Goal: Transaction & Acquisition: Purchase product/service

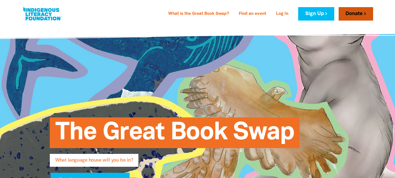
click at [357, 14] on link "Donate" at bounding box center [356, 13] width 34 height 13
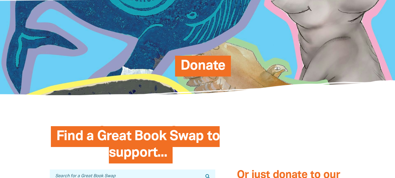
click at [195, 65] on span "Donate" at bounding box center [203, 68] width 45 height 17
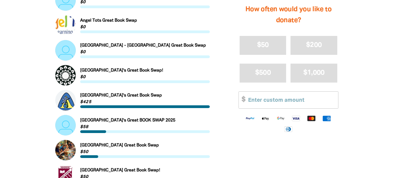
scroll to position [385, 0]
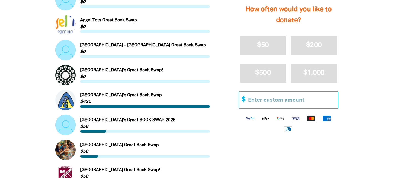
click at [269, 100] on input "Other Amount" at bounding box center [291, 99] width 94 height 17
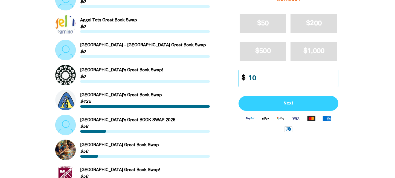
type input "1"
type input "20"
click at [274, 105] on span "Next" at bounding box center [289, 103] width 88 height 4
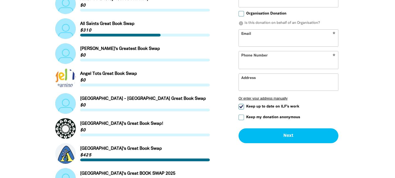
select select "AU"
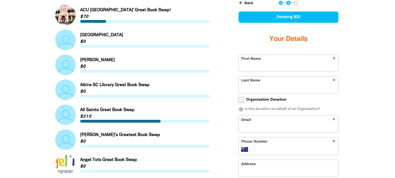
scroll to position [243, 0]
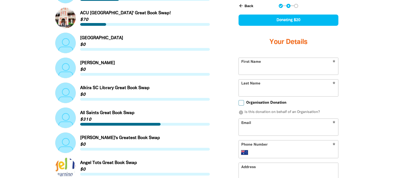
click at [260, 72] on input "First Name" at bounding box center [288, 66] width 99 height 17
type input "Padma"
type input "Fixter"
type input "[EMAIL_ADDRESS][DOMAIN_NAME]"
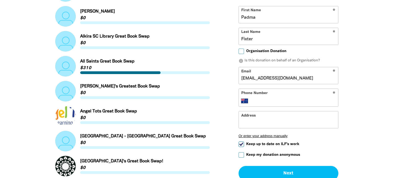
scroll to position [305, 0]
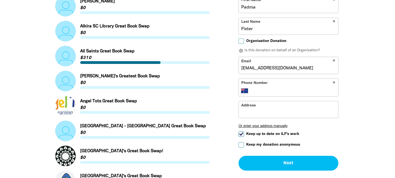
click at [268, 89] on input "Phone Number" at bounding box center [294, 90] width 84 height 7
type input "0405 300 997"
click at [242, 133] on input "Keep up to date on ILF's work" at bounding box center [241, 134] width 5 height 5
checkbox input "false"
click at [242, 144] on input "Keep my donation anonymous" at bounding box center [241, 144] width 5 height 5
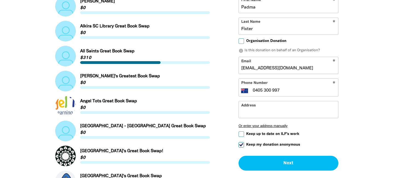
click at [251, 112] on input "Address" at bounding box center [288, 109] width 99 height 17
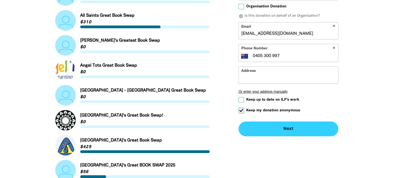
click at [260, 128] on button "Next chevron_right" at bounding box center [289, 128] width 100 height 15
checkbox input "false"
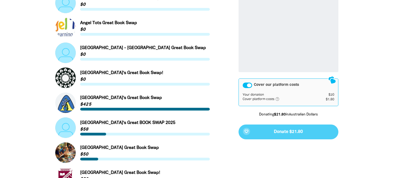
scroll to position [387, 0]
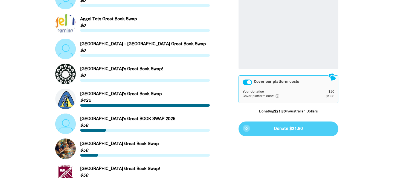
click at [292, 130] on div "favorite_border Donate $21.80" at bounding box center [289, 128] width 100 height 15
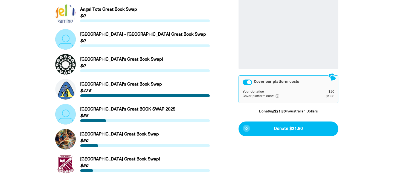
scroll to position [397, 0]
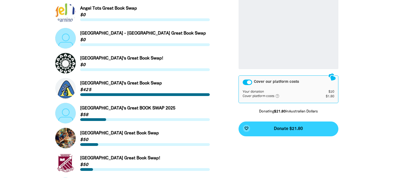
click at [284, 130] on span "Donate $21.80" at bounding box center [288, 128] width 29 height 4
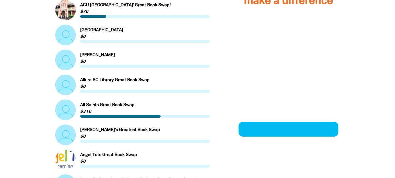
scroll to position [246, 0]
